Goal: Task Accomplishment & Management: Manage account settings

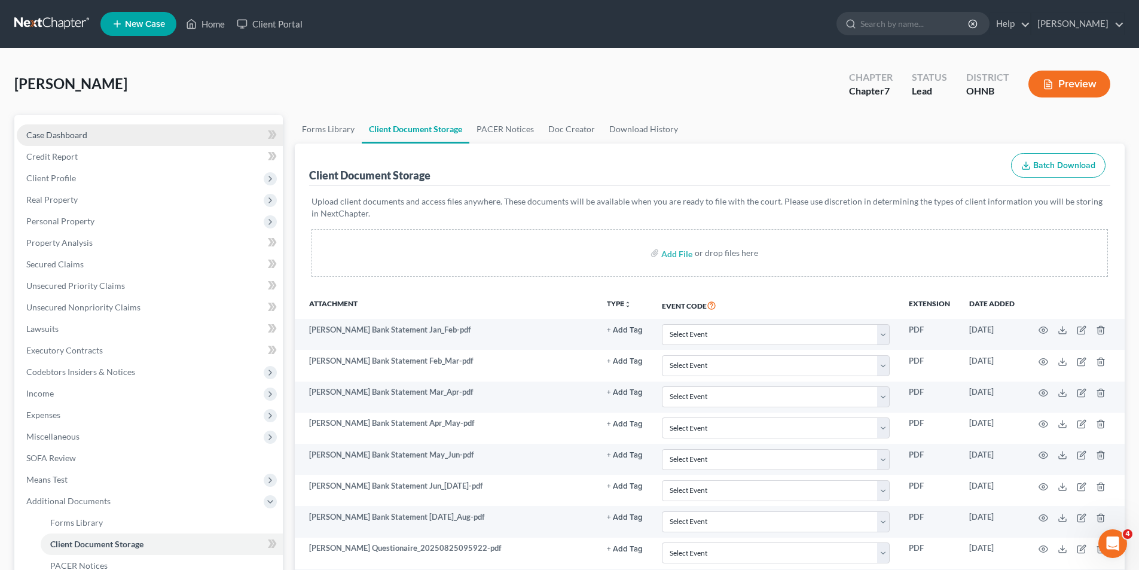
click at [77, 130] on span "Case Dashboard" at bounding box center [56, 135] width 61 height 10
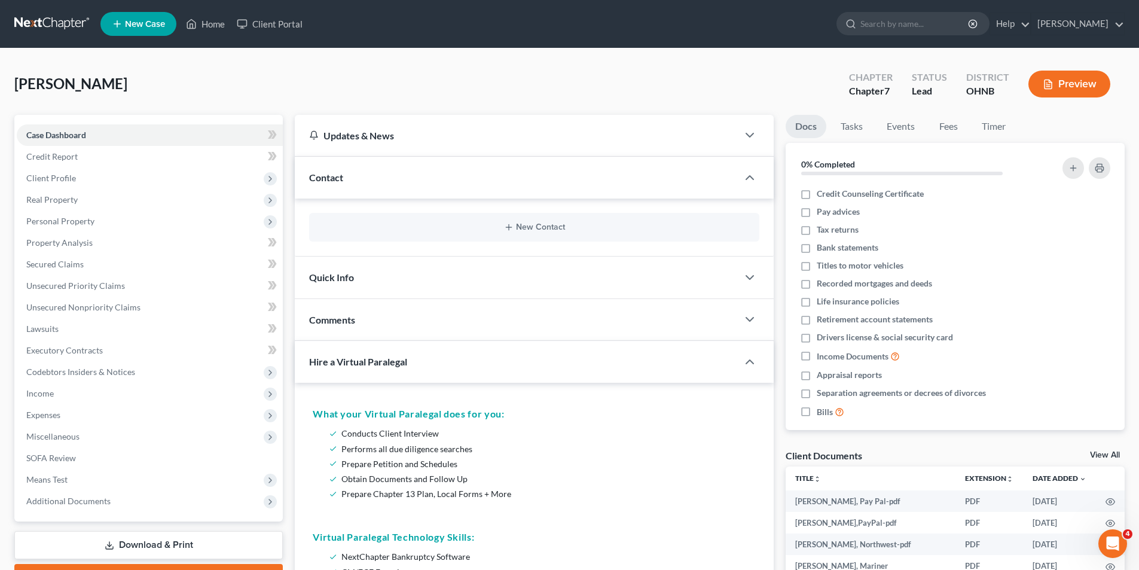
click at [53, 22] on link at bounding box center [52, 24] width 77 height 22
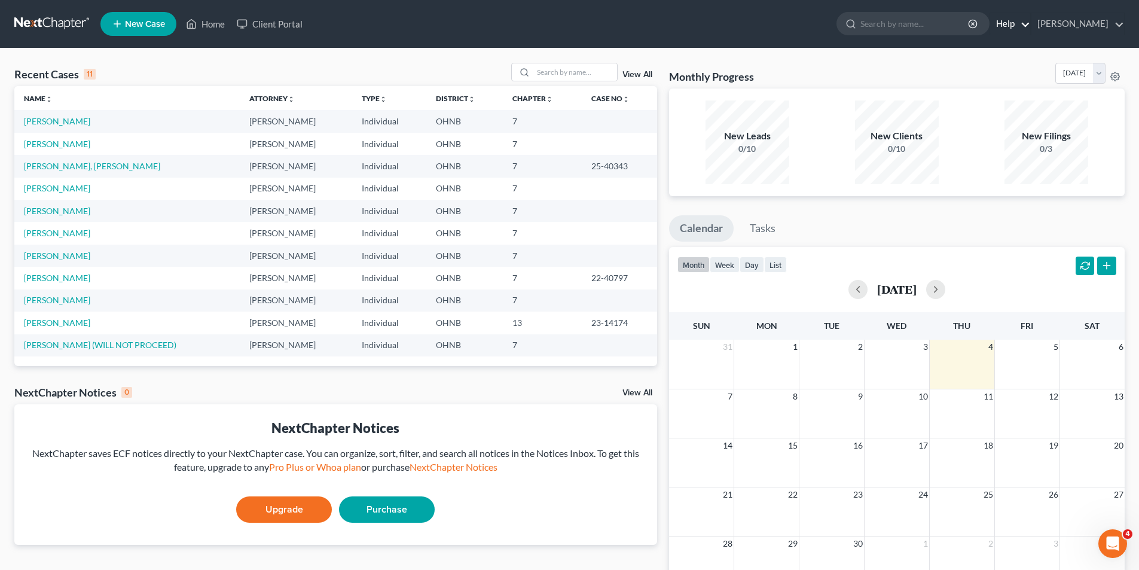
click at [1014, 25] on link "Help" at bounding box center [1011, 24] width 40 height 22
click at [1074, 23] on link "[PERSON_NAME]" at bounding box center [1078, 24] width 93 height 22
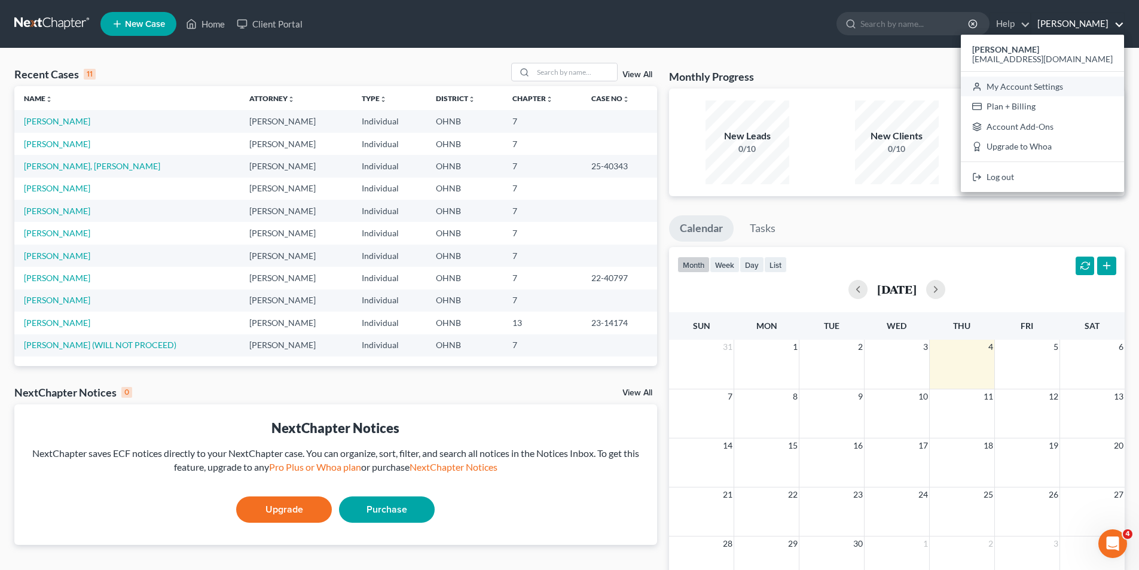
click at [1066, 93] on link "My Account Settings" at bounding box center [1042, 87] width 163 height 20
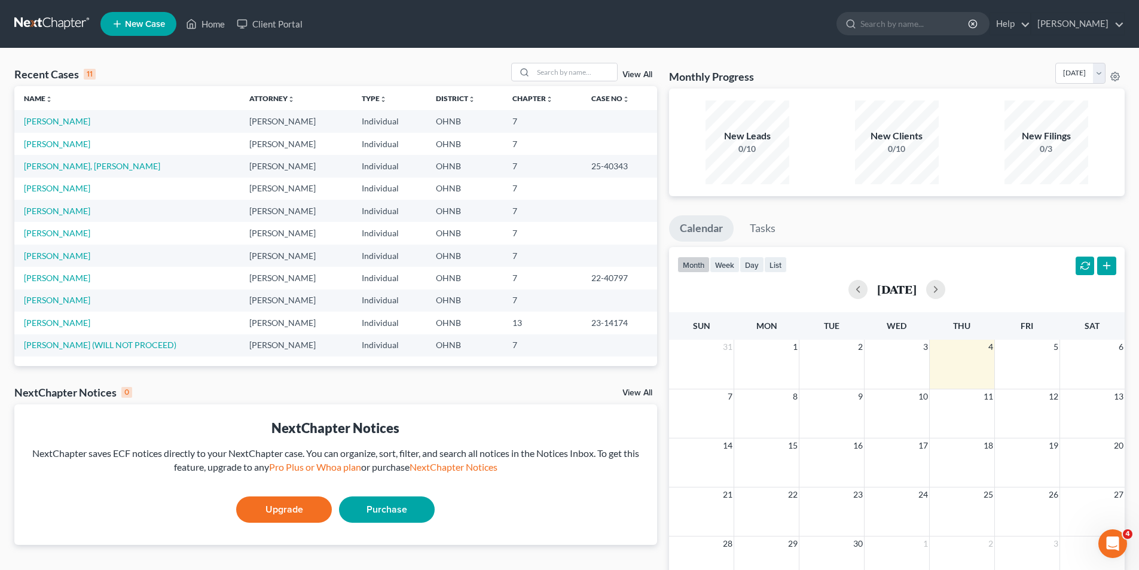
select select "24"
select select "36"
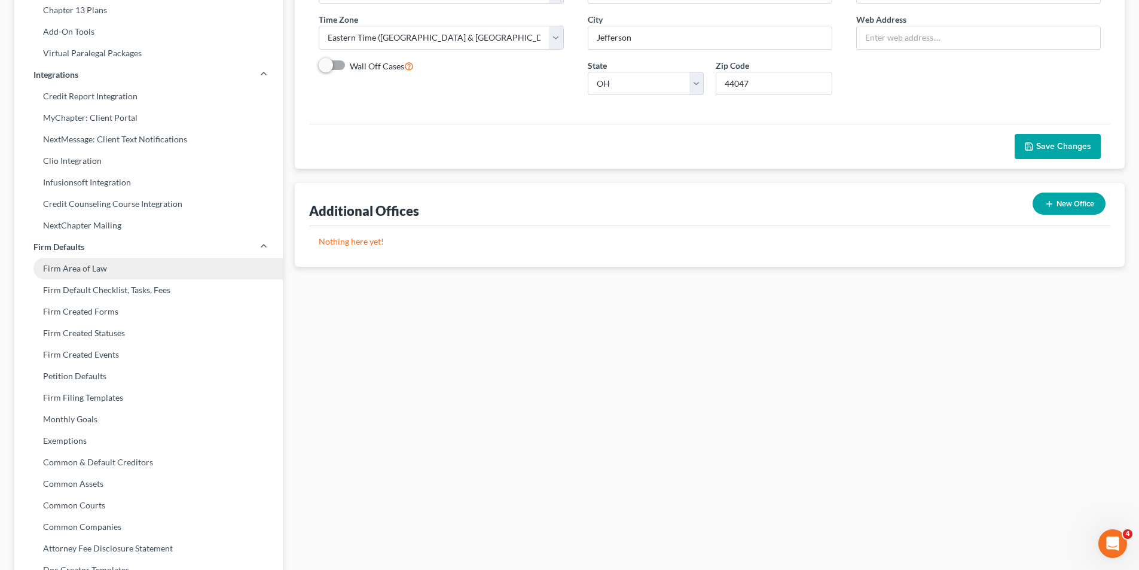
scroll to position [196, 0]
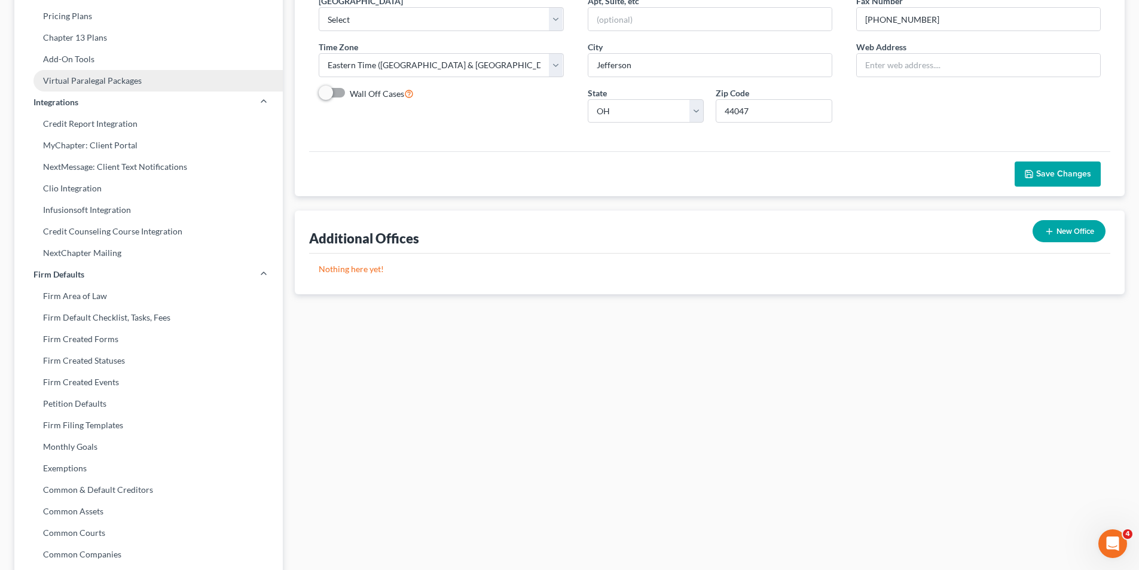
click at [105, 82] on link "Virtual Paralegal Packages" at bounding box center [148, 81] width 269 height 22
